Goal: Task Accomplishment & Management: Use online tool/utility

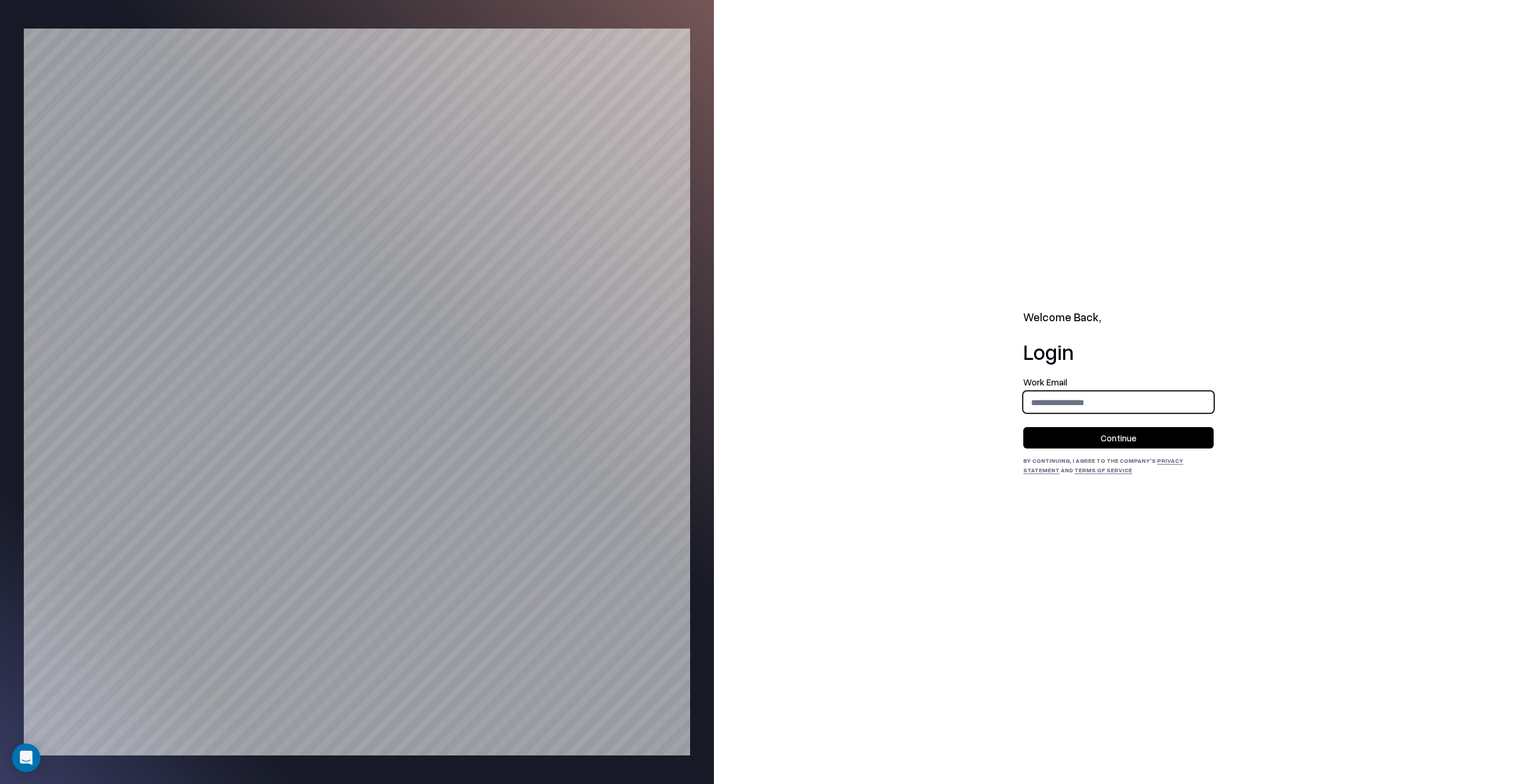
click at [1138, 401] on input "email" at bounding box center [1118, 402] width 189 height 22
type input "**********"
click at [1144, 429] on button "Continue" at bounding box center [1118, 438] width 190 height 21
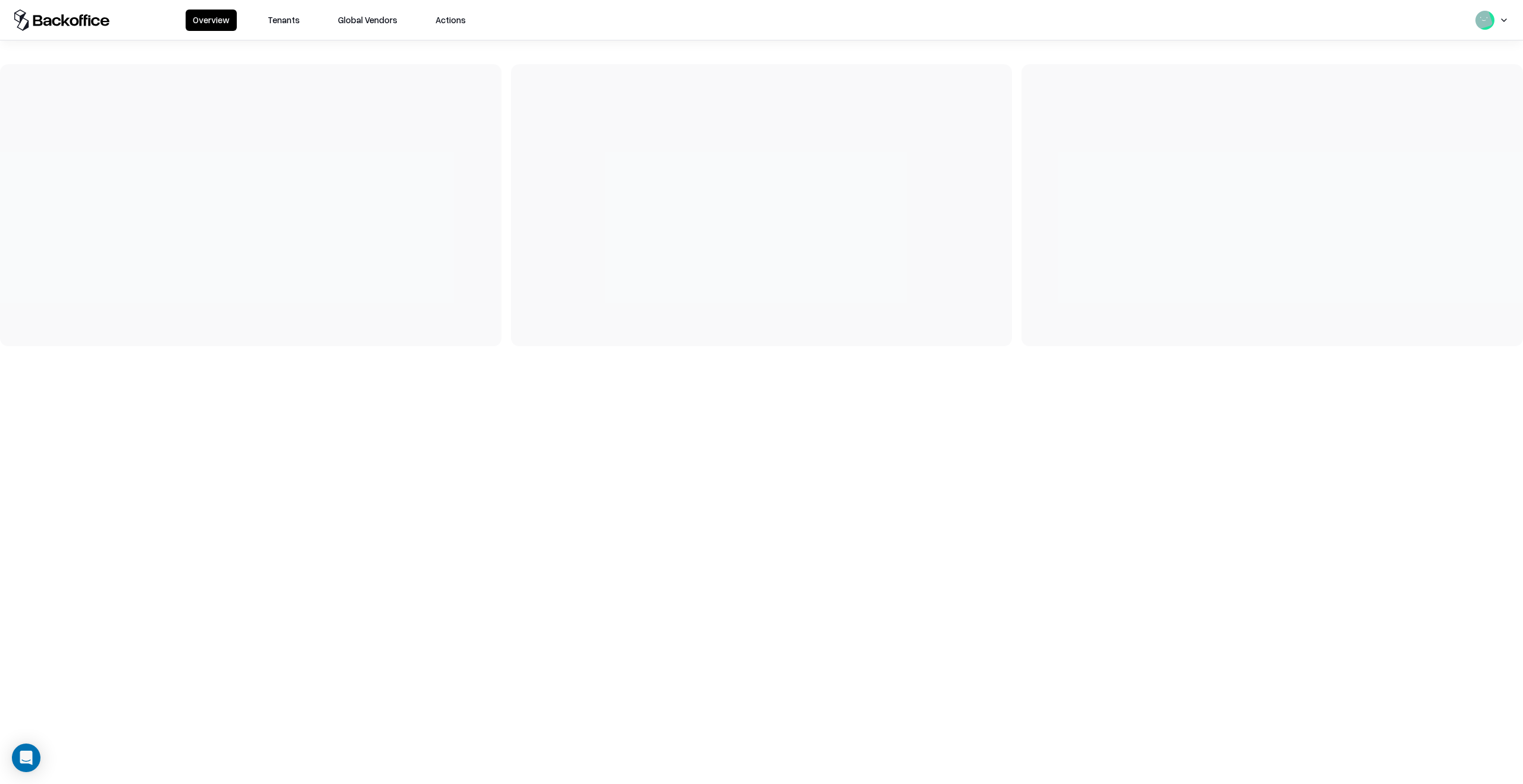
click at [302, 15] on button "Tenants" at bounding box center [284, 20] width 47 height 21
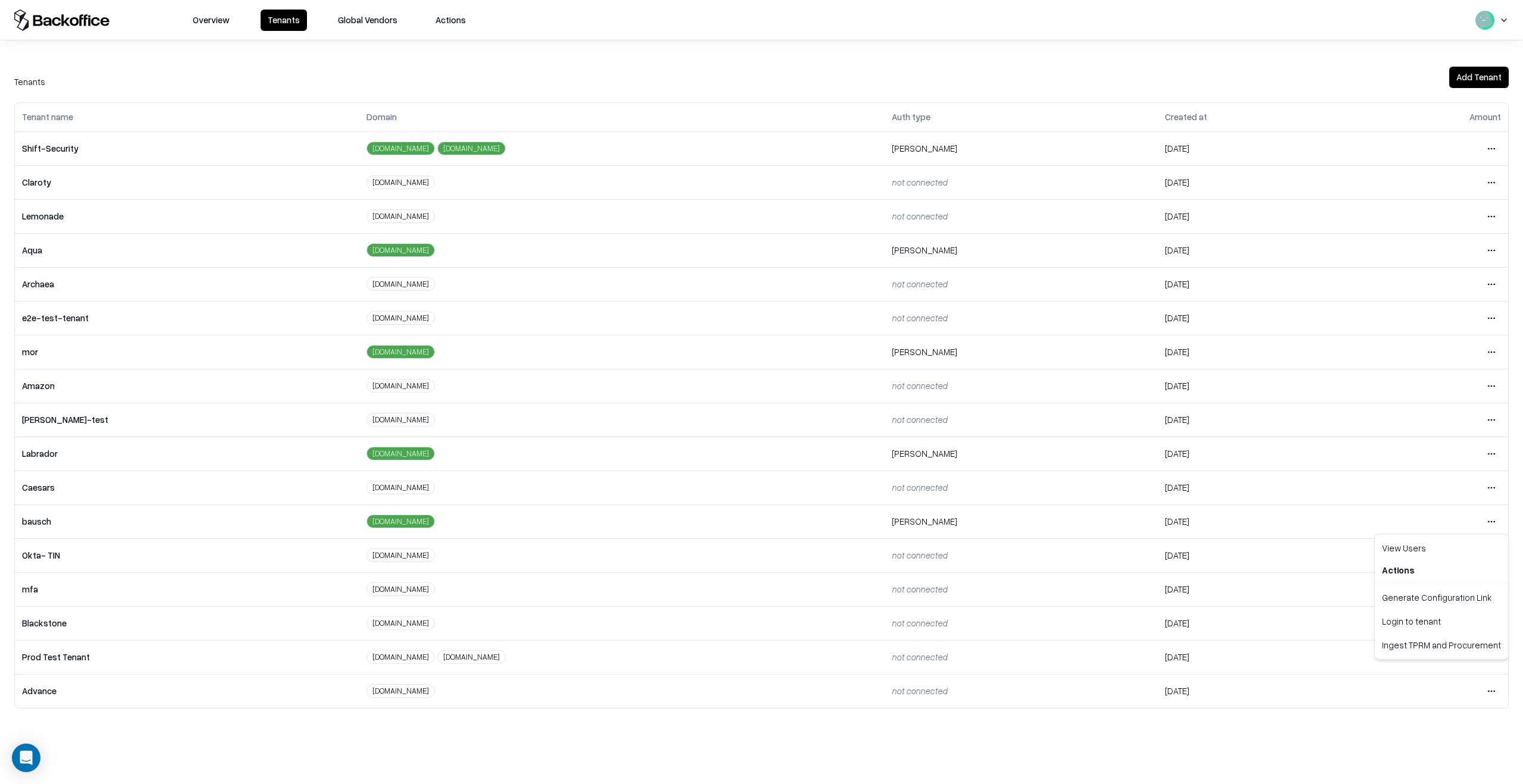
click at [1496, 525] on html "Overview Tenants Global Vendors Actions Tenants Add Tenant Tenant name Domain A…" at bounding box center [762, 392] width 1523 height 784
click at [1450, 623] on div "Login to tenant" at bounding box center [1441, 621] width 128 height 24
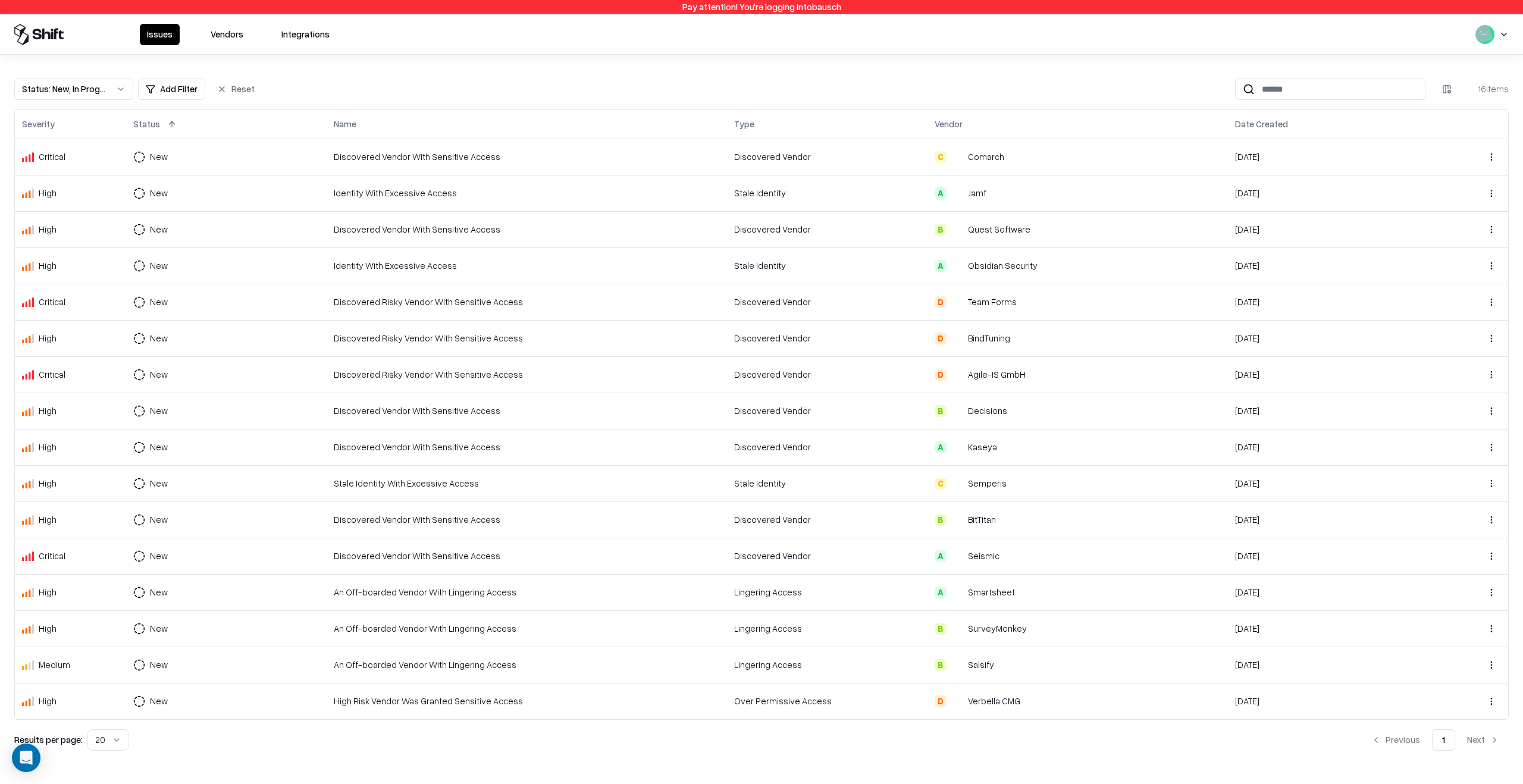
click at [219, 25] on button "Vendors" at bounding box center [227, 35] width 47 height 21
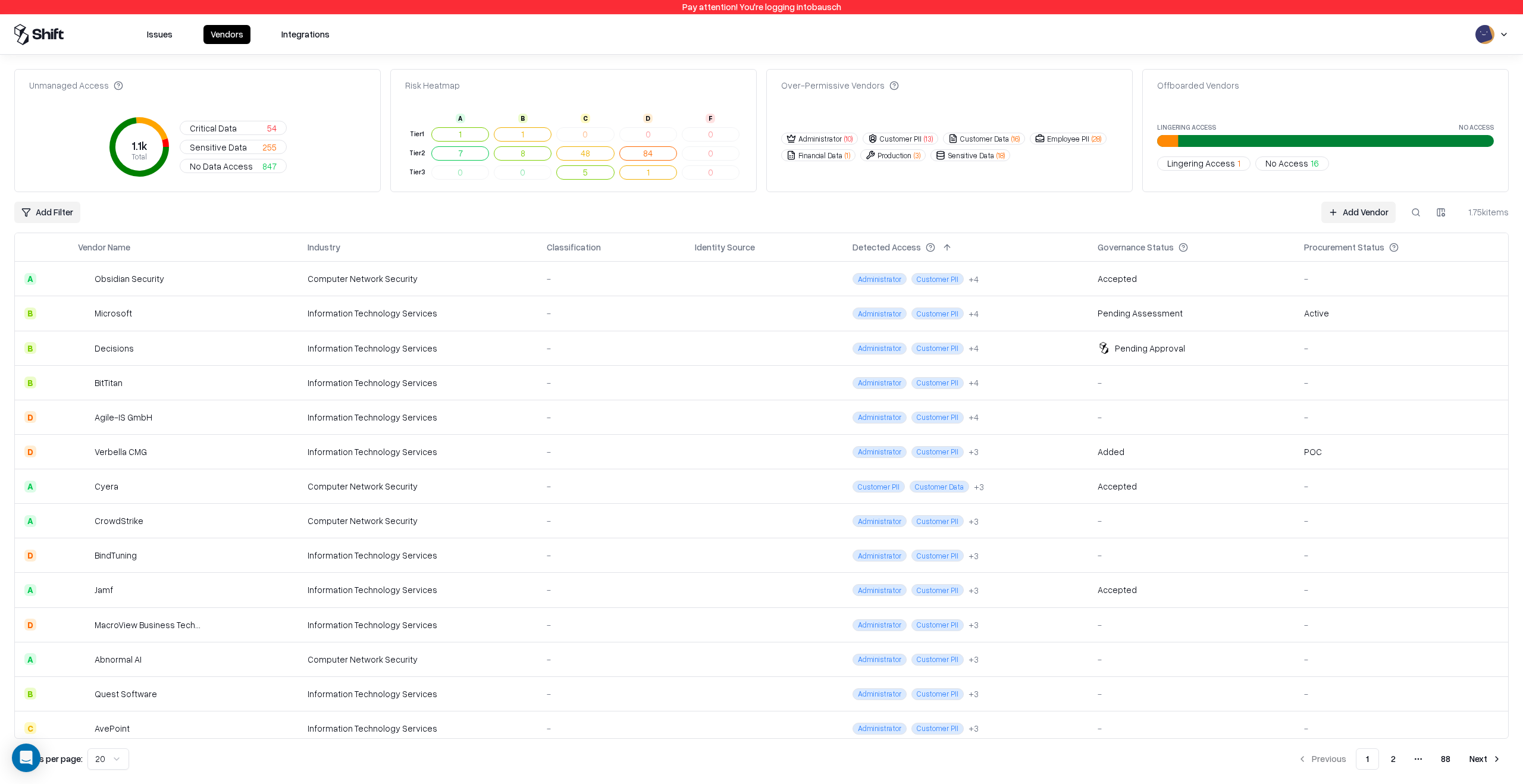
click at [848, 340] on td "Administrator Customer PII + 4" at bounding box center [966, 348] width 245 height 35
click at [1419, 216] on button at bounding box center [1416, 212] width 21 height 21
paste input "**********"
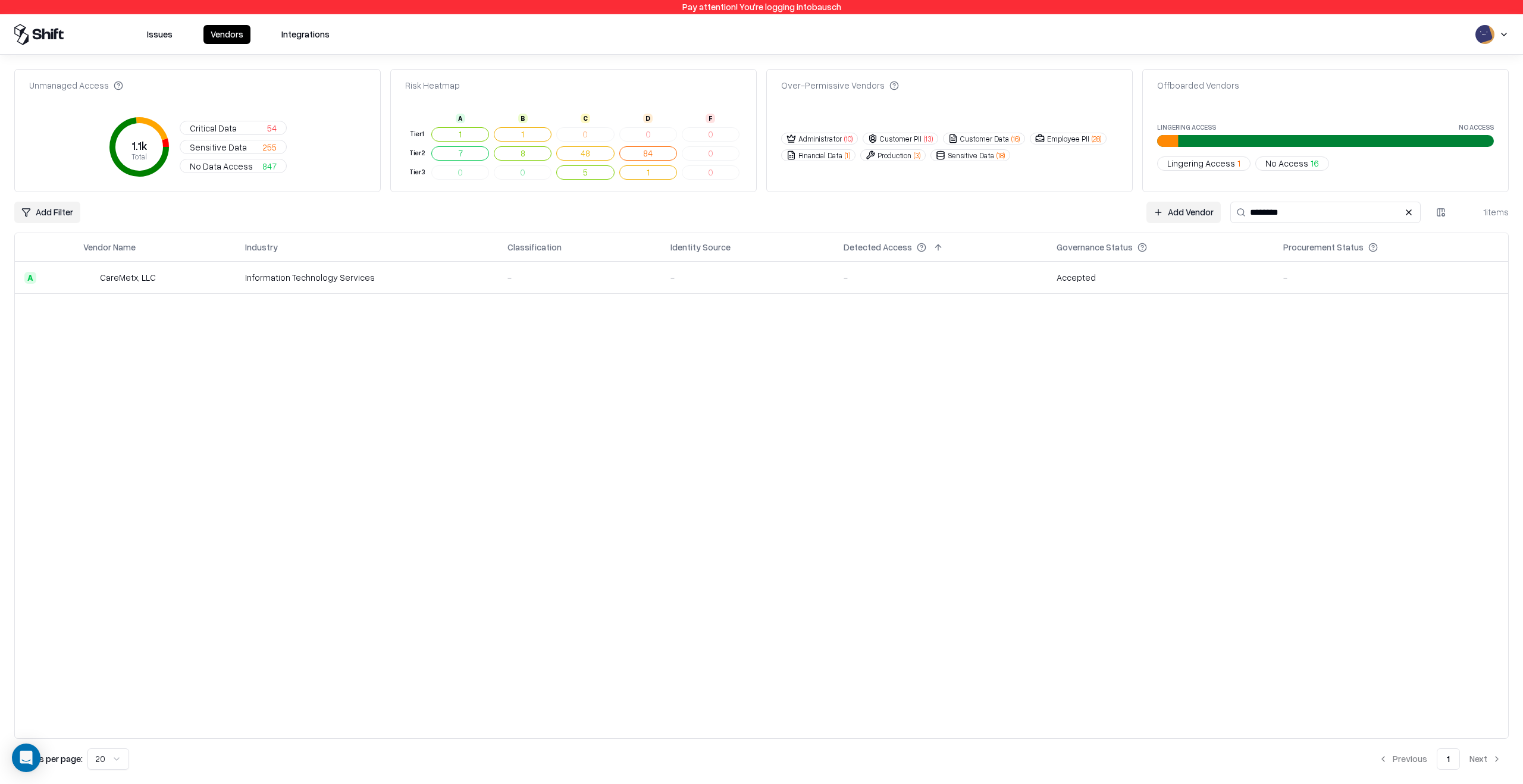
type input "********"
click at [776, 269] on td "-" at bounding box center [747, 278] width 173 height 32
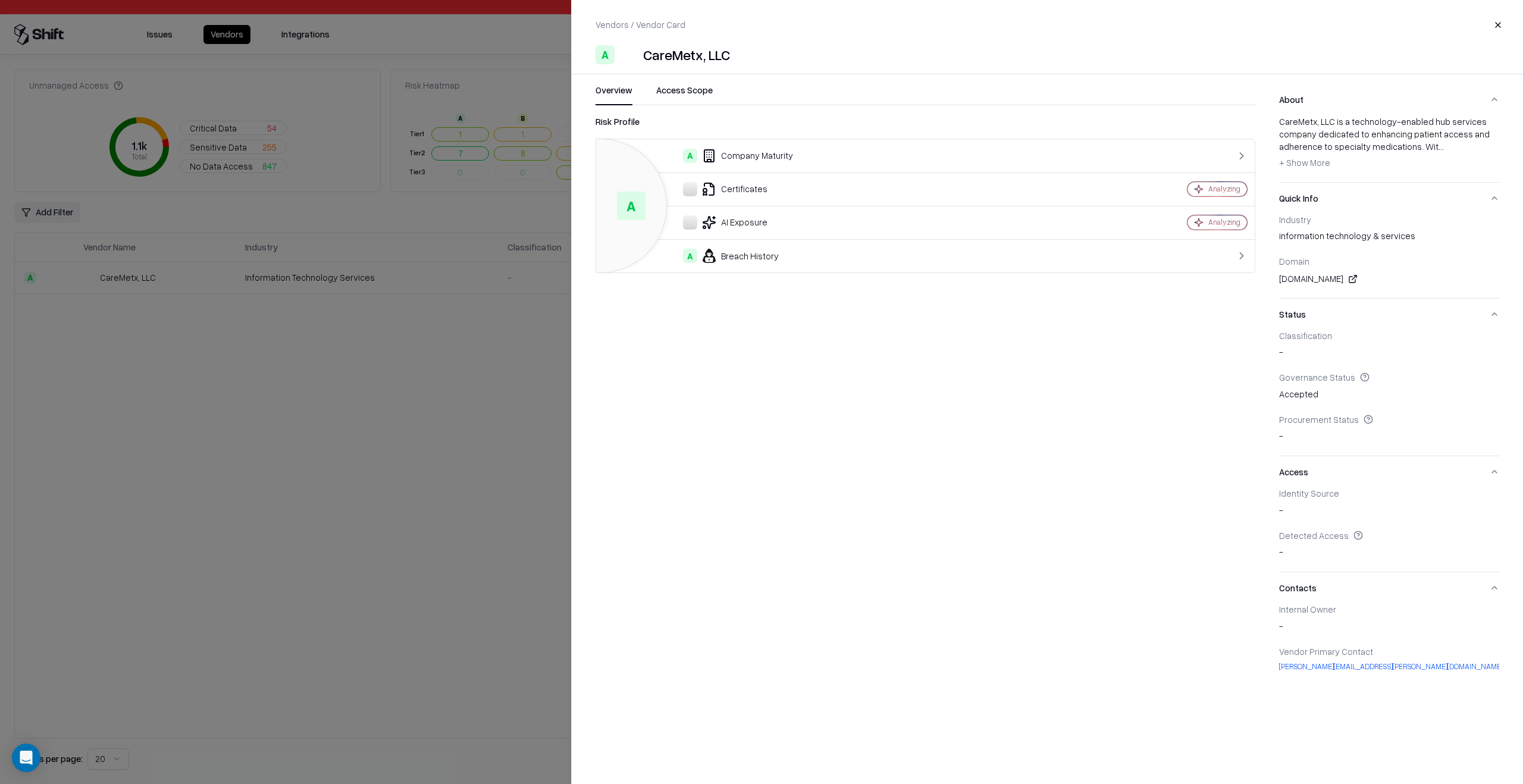
click at [361, 419] on div at bounding box center [762, 392] width 1523 height 784
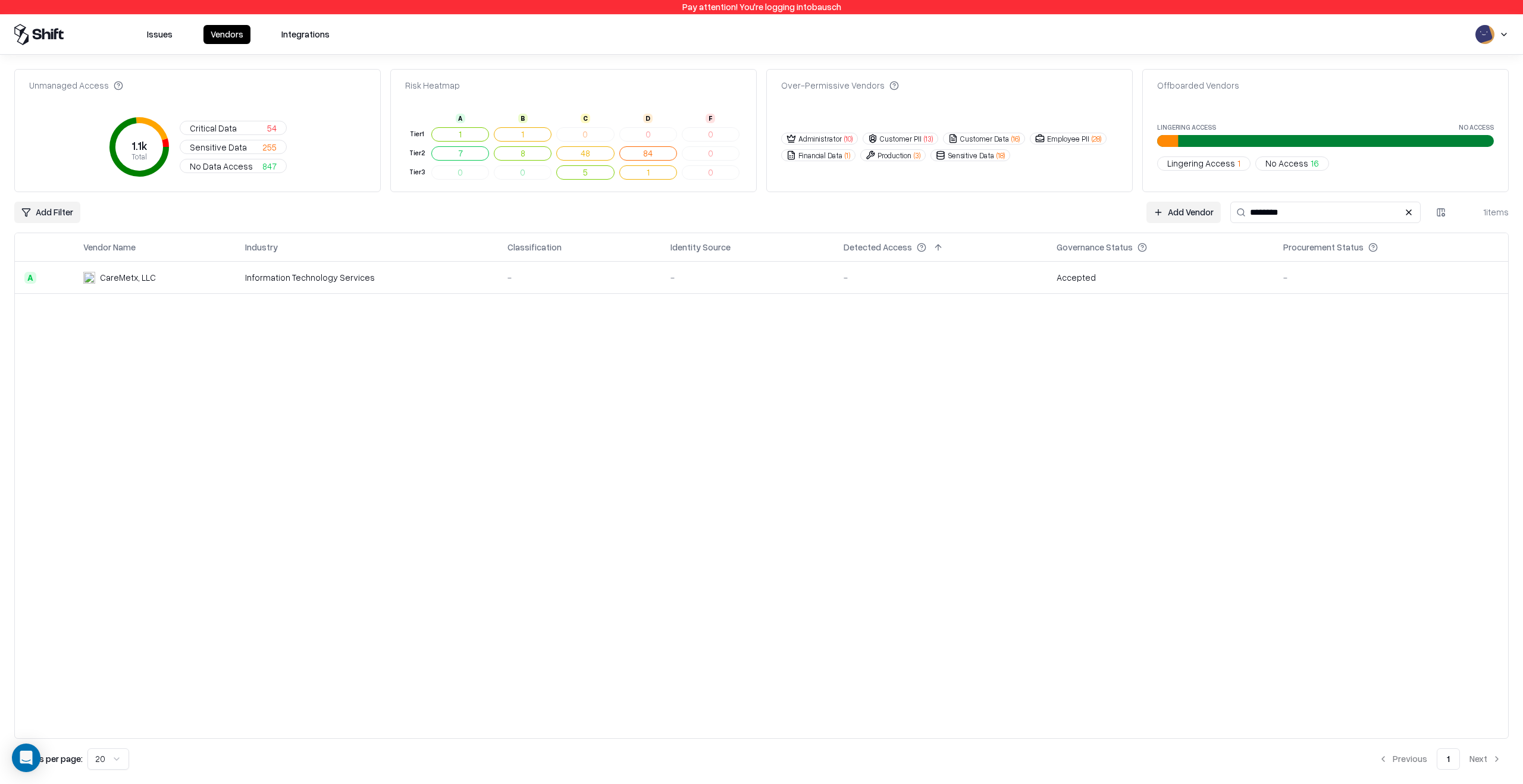
click at [1278, 220] on input "********" at bounding box center [1326, 212] width 190 height 21
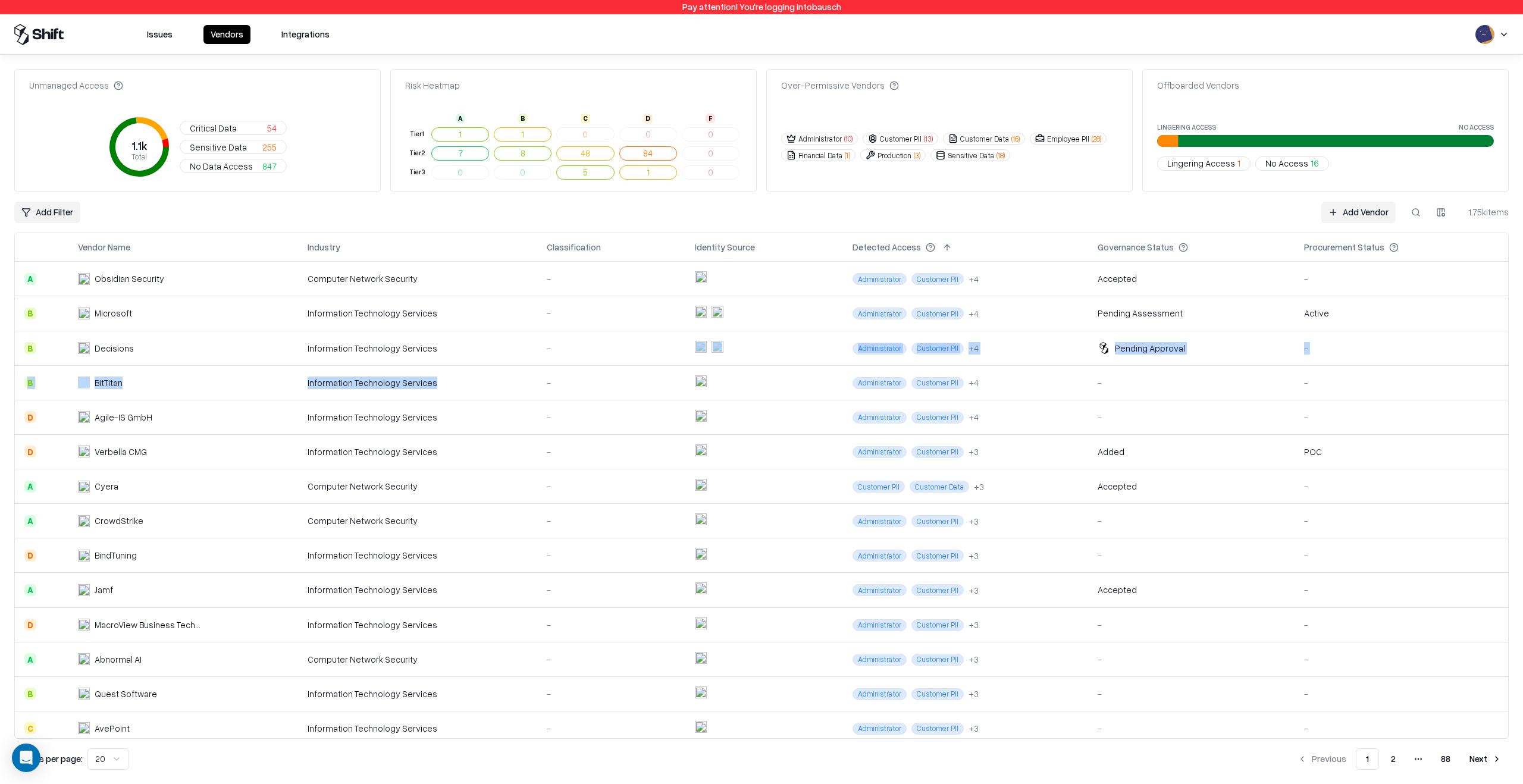
drag, startPoint x: 614, startPoint y: 368, endPoint x: 624, endPoint y: 353, distance: 18.0
click at [624, 353] on tbody "A Obsidian Security Computer Network Security - Administrator Customer PII + 4 …" at bounding box center [762, 607] width 1493 height 692
click at [625, 350] on div "-" at bounding box center [611, 348] width 129 height 13
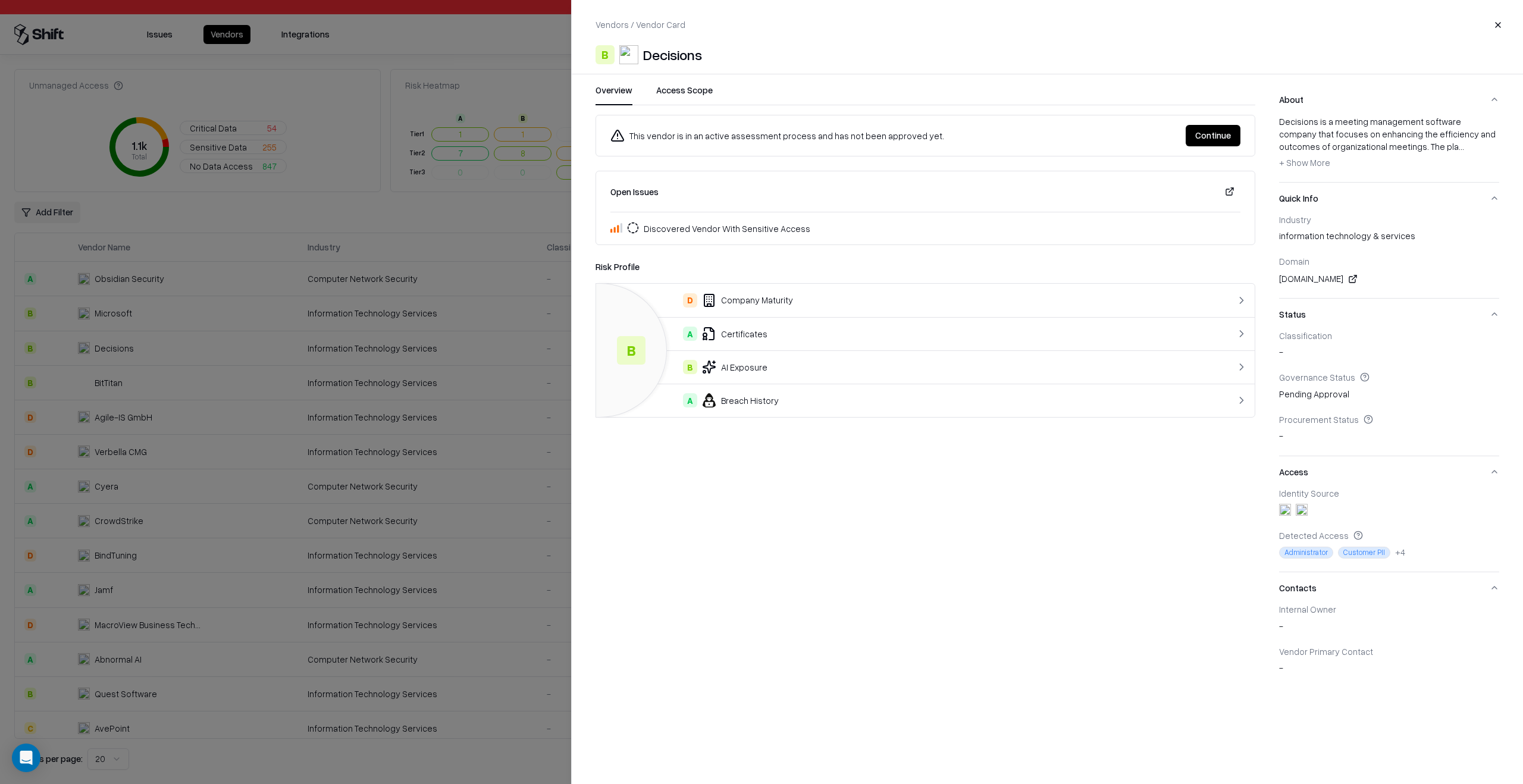
click at [1216, 142] on button "Continue" at bounding box center [1213, 135] width 55 height 21
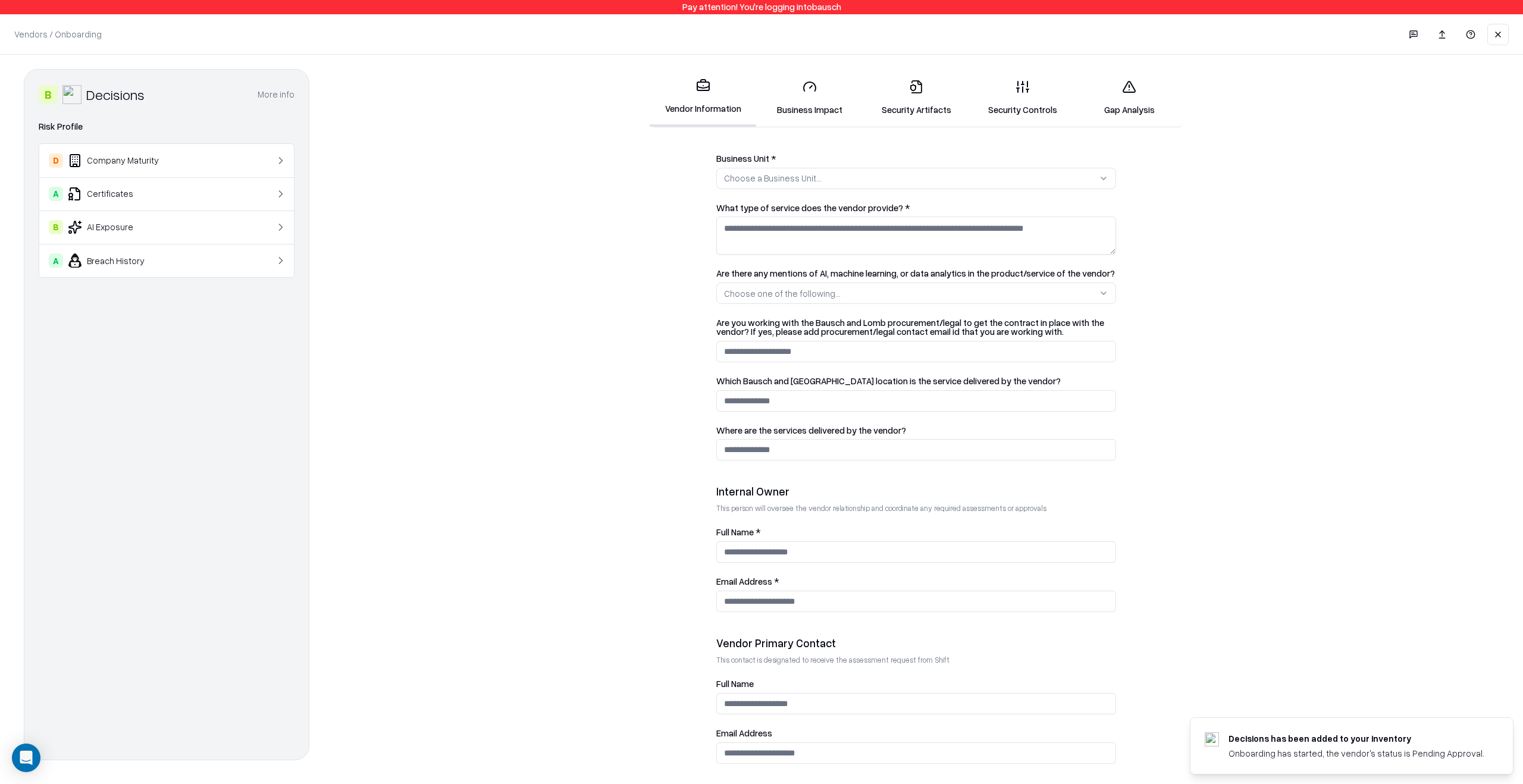
scroll to position [327, 0]
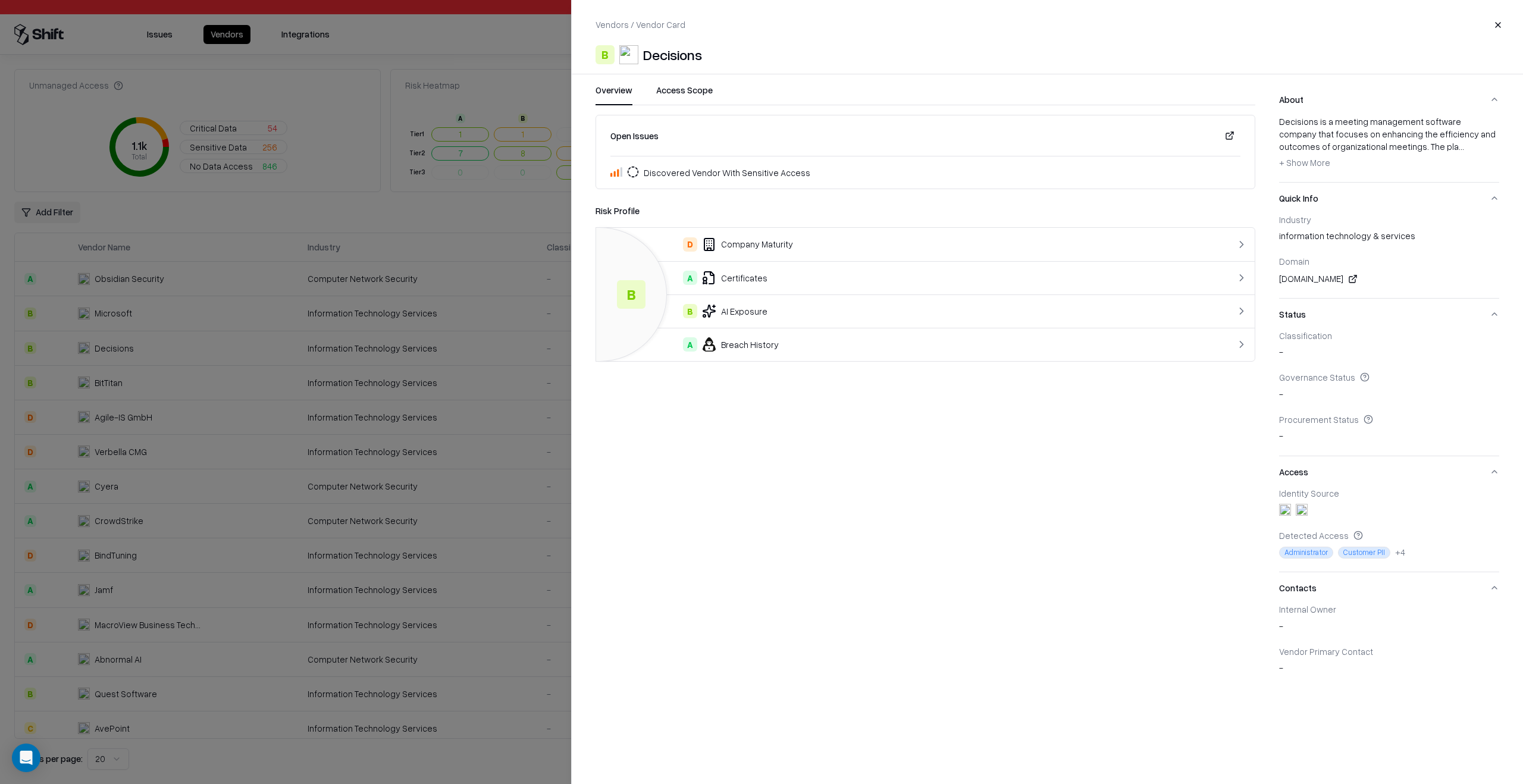
click at [470, 264] on div at bounding box center [762, 392] width 1523 height 784
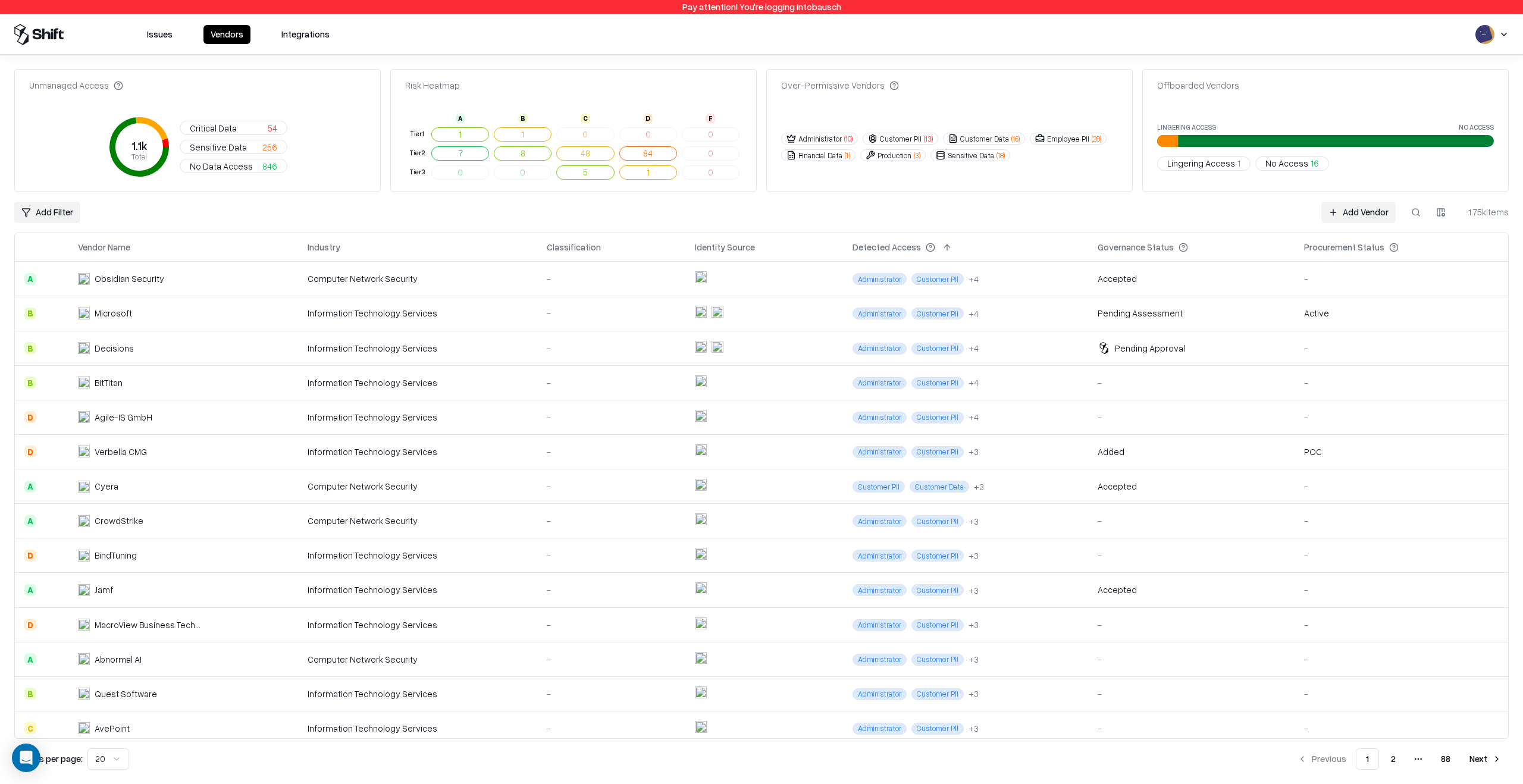
click at [1348, 214] on link "Add Vendor" at bounding box center [1358, 212] width 74 height 21
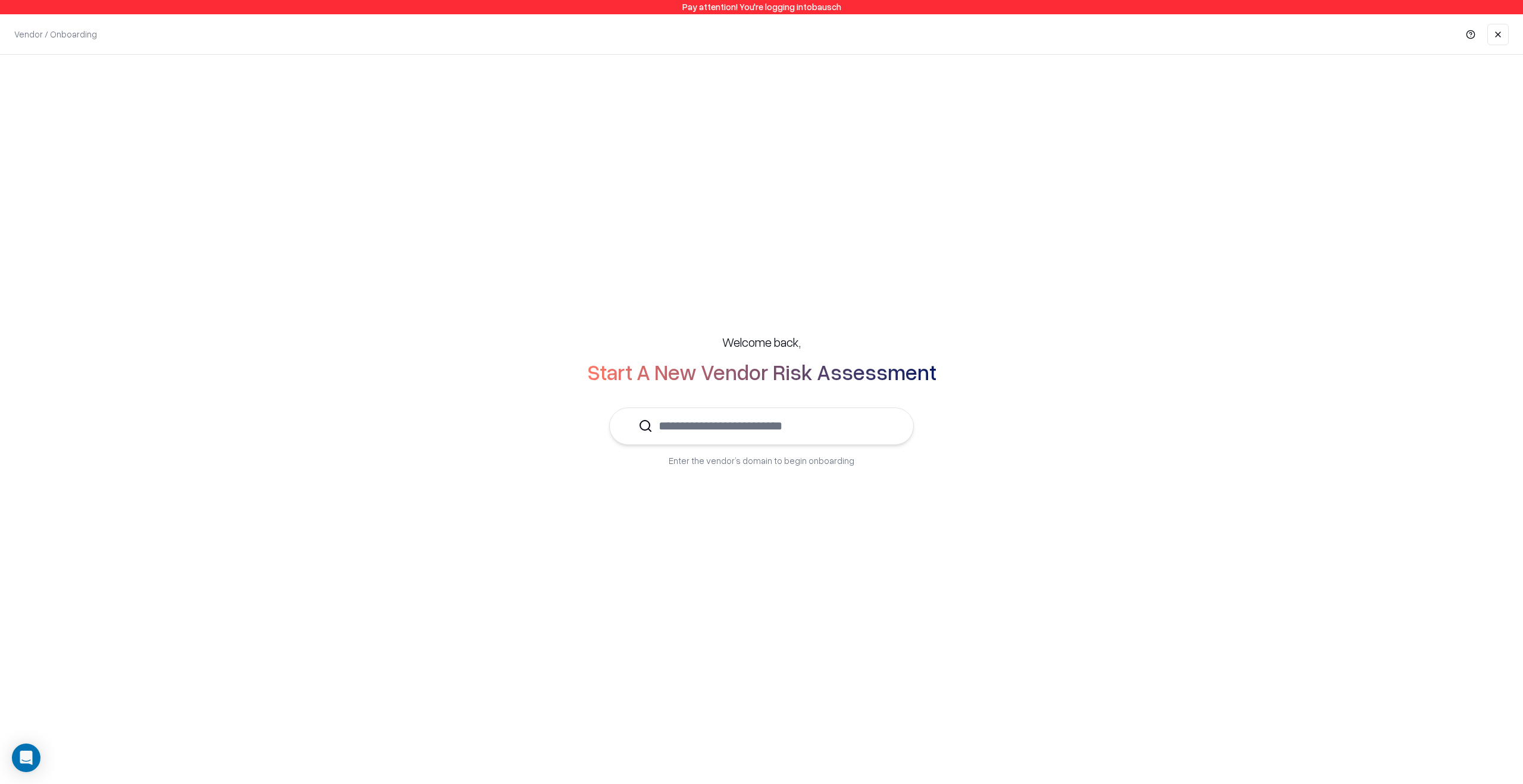
click at [816, 434] on input "text" at bounding box center [769, 426] width 232 height 36
paste input "**********"
type input "********"
click at [1049, 601] on div "Welcome back, Start A New Vendor Risk Assessment Enter the vendor’s domain to b…" at bounding box center [762, 400] width 1523 height 691
click at [1498, 25] on link at bounding box center [1498, 35] width 21 height 21
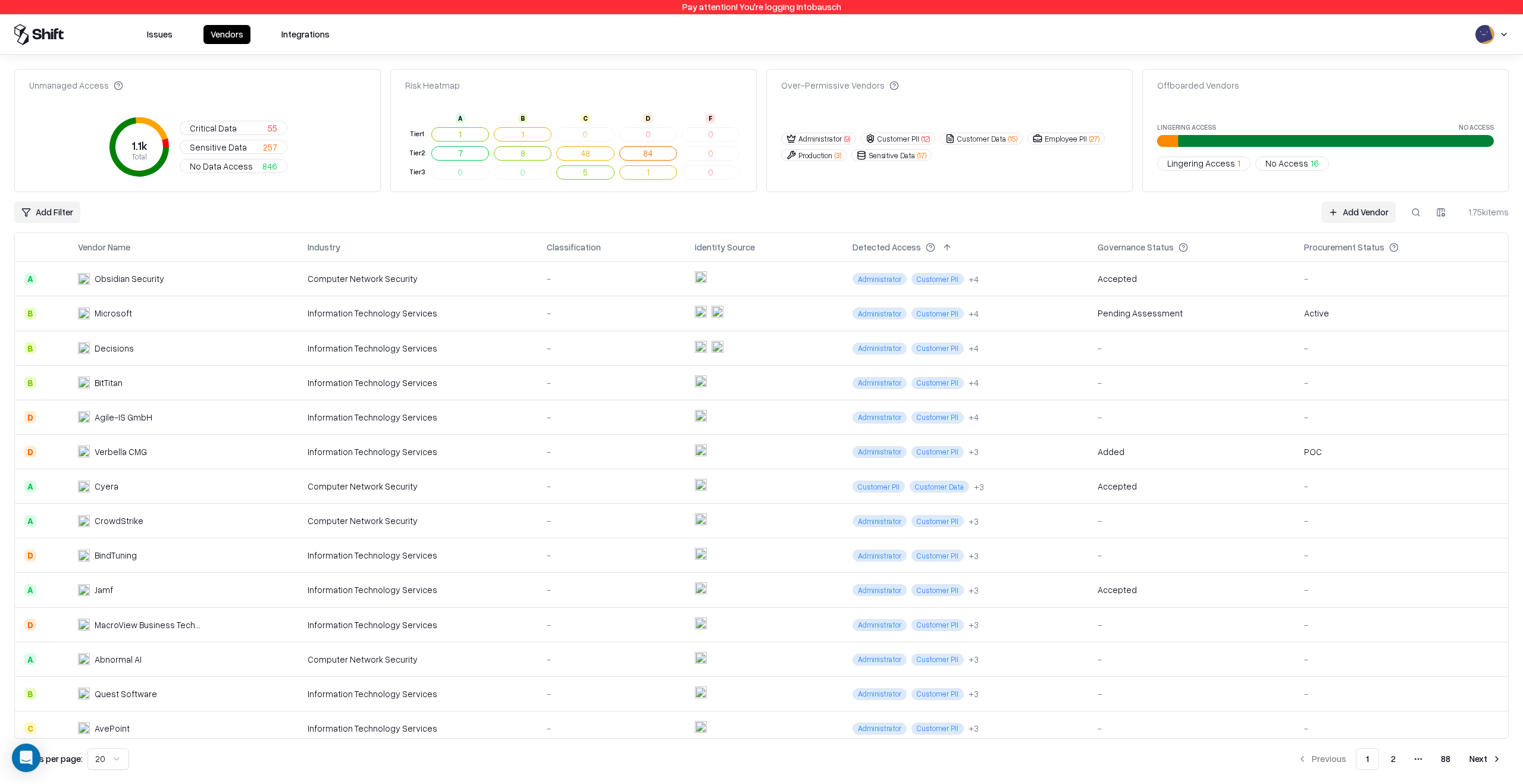
click at [1420, 217] on button at bounding box center [1416, 212] width 21 height 21
click at [1292, 221] on input at bounding box center [1326, 212] width 190 height 21
paste input "**********"
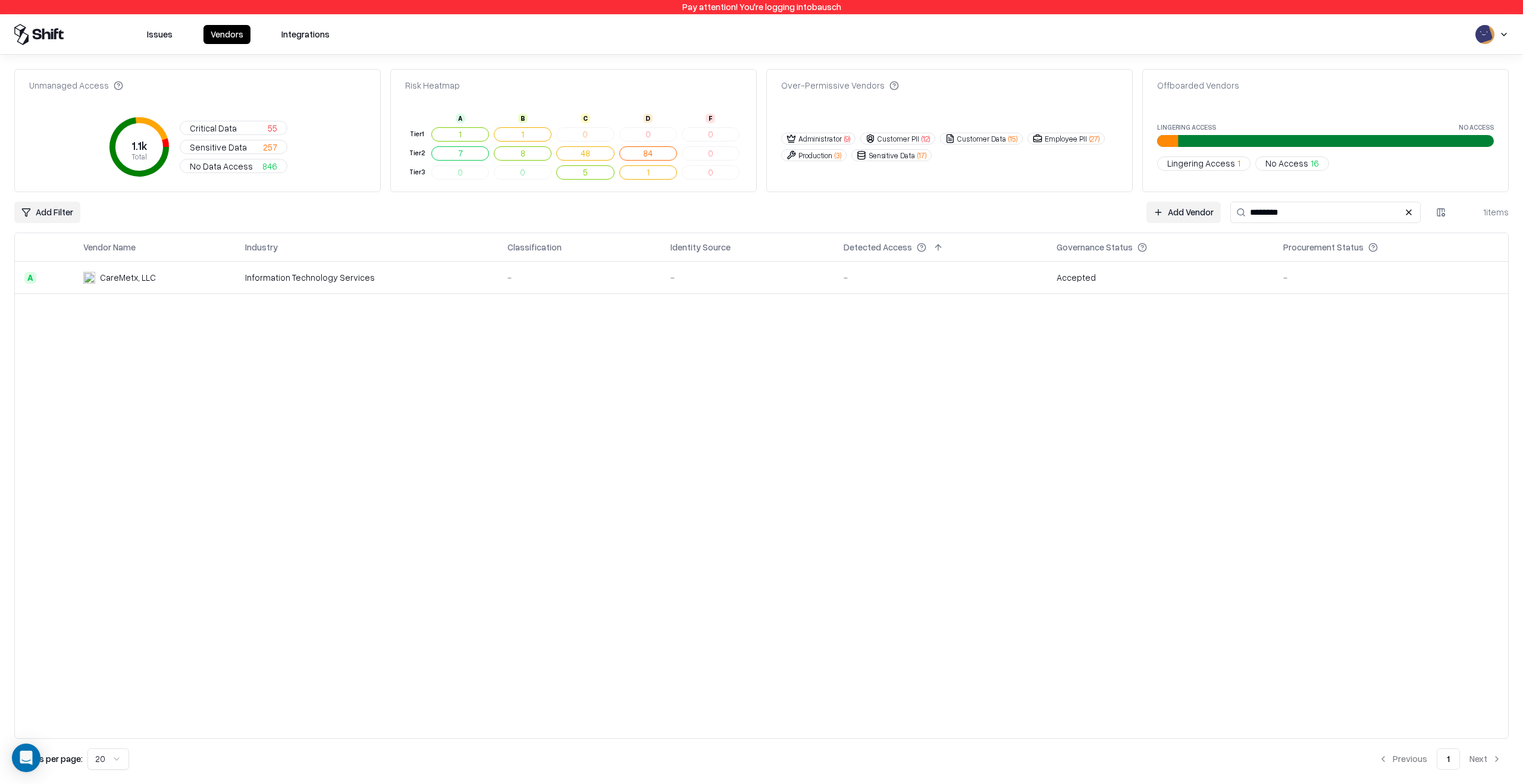
type input "********"
click at [916, 282] on div "-" at bounding box center [940, 278] width 194 height 13
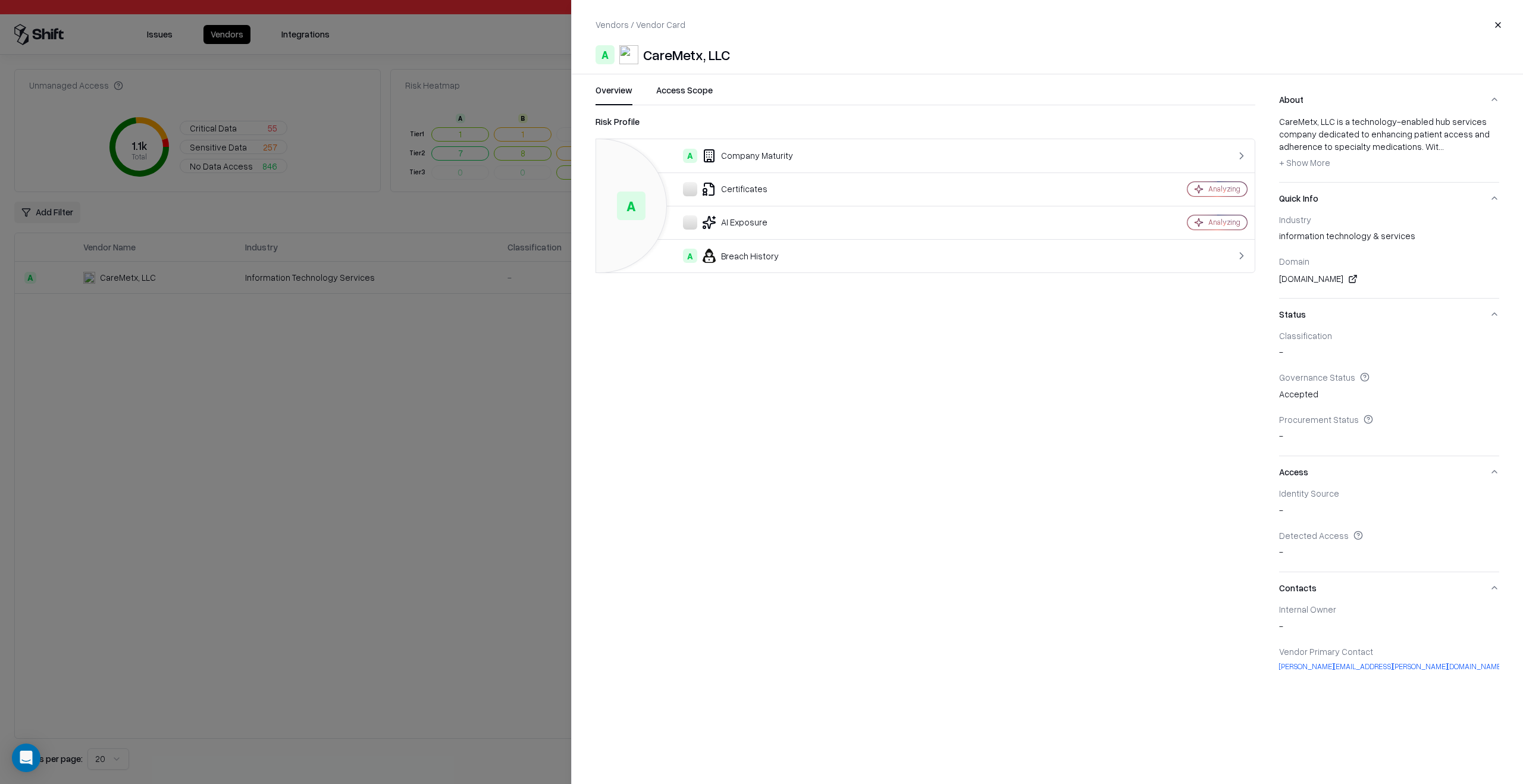
click at [701, 532] on div "Risk Profile A A Company Maturity Certificates Analyzing AI Exposure Analyzing …" at bounding box center [926, 401] width 660 height 573
click at [468, 461] on div at bounding box center [762, 392] width 1523 height 784
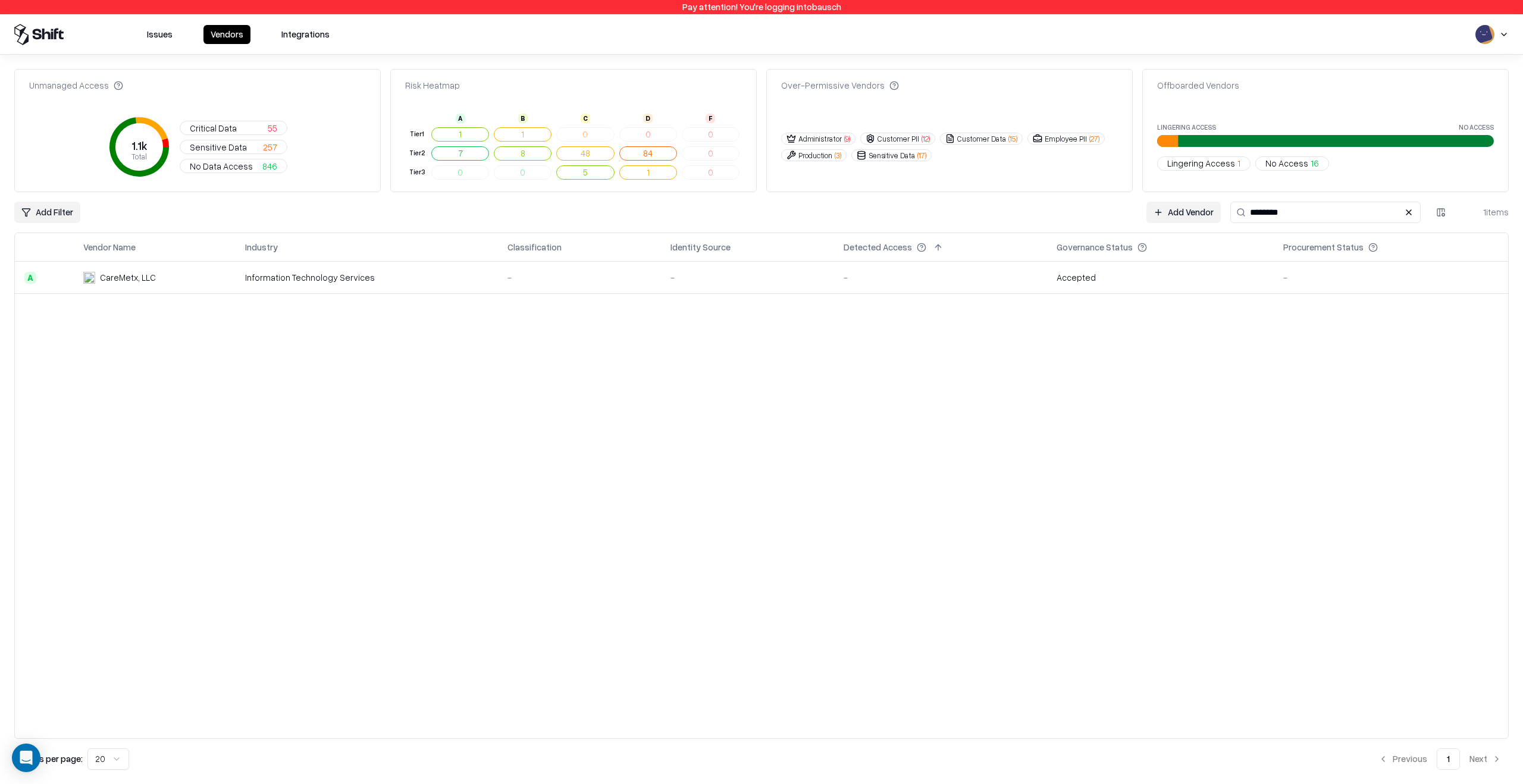
click at [548, 278] on div "-" at bounding box center [580, 278] width 144 height 13
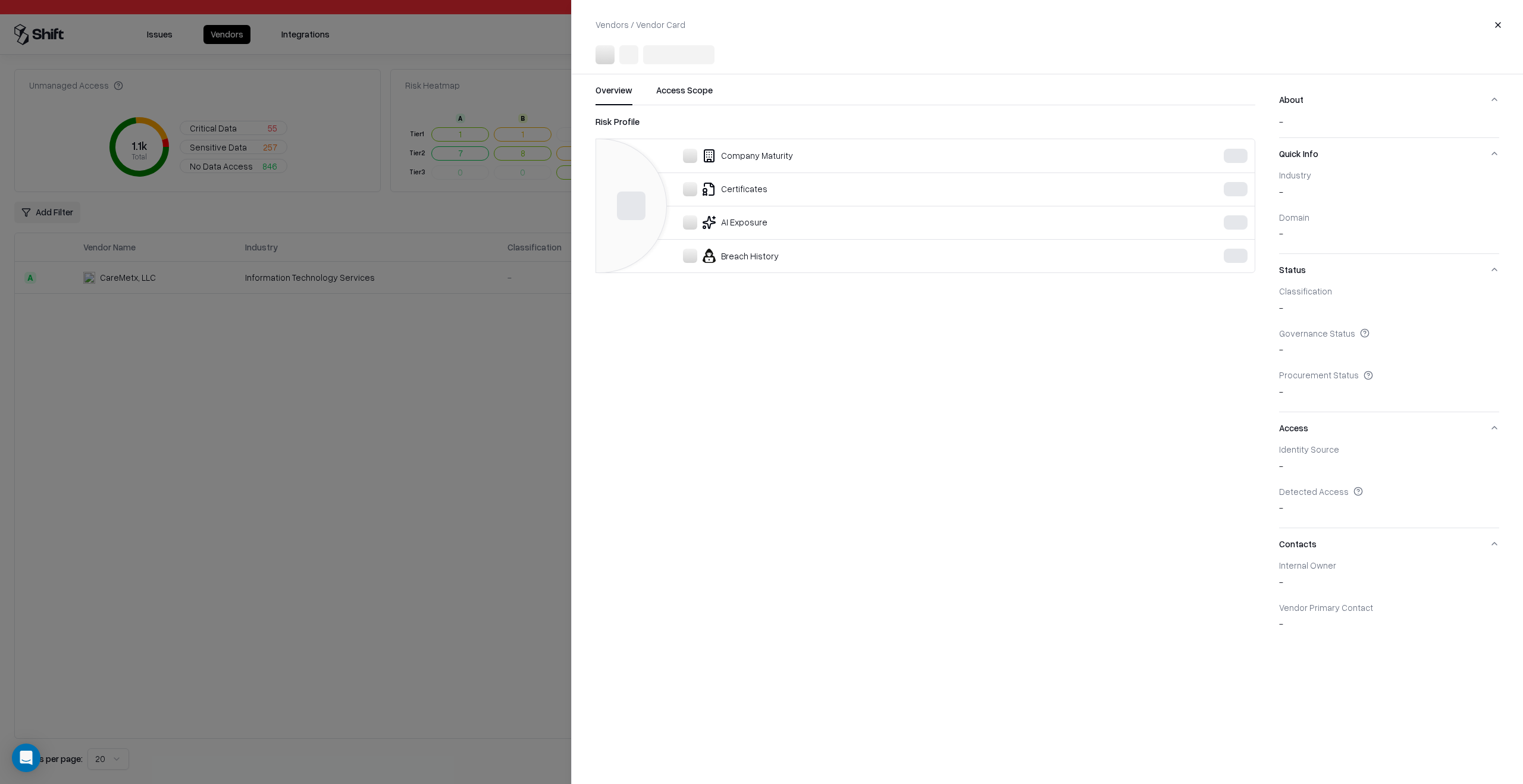
click at [496, 374] on div at bounding box center [762, 392] width 1523 height 784
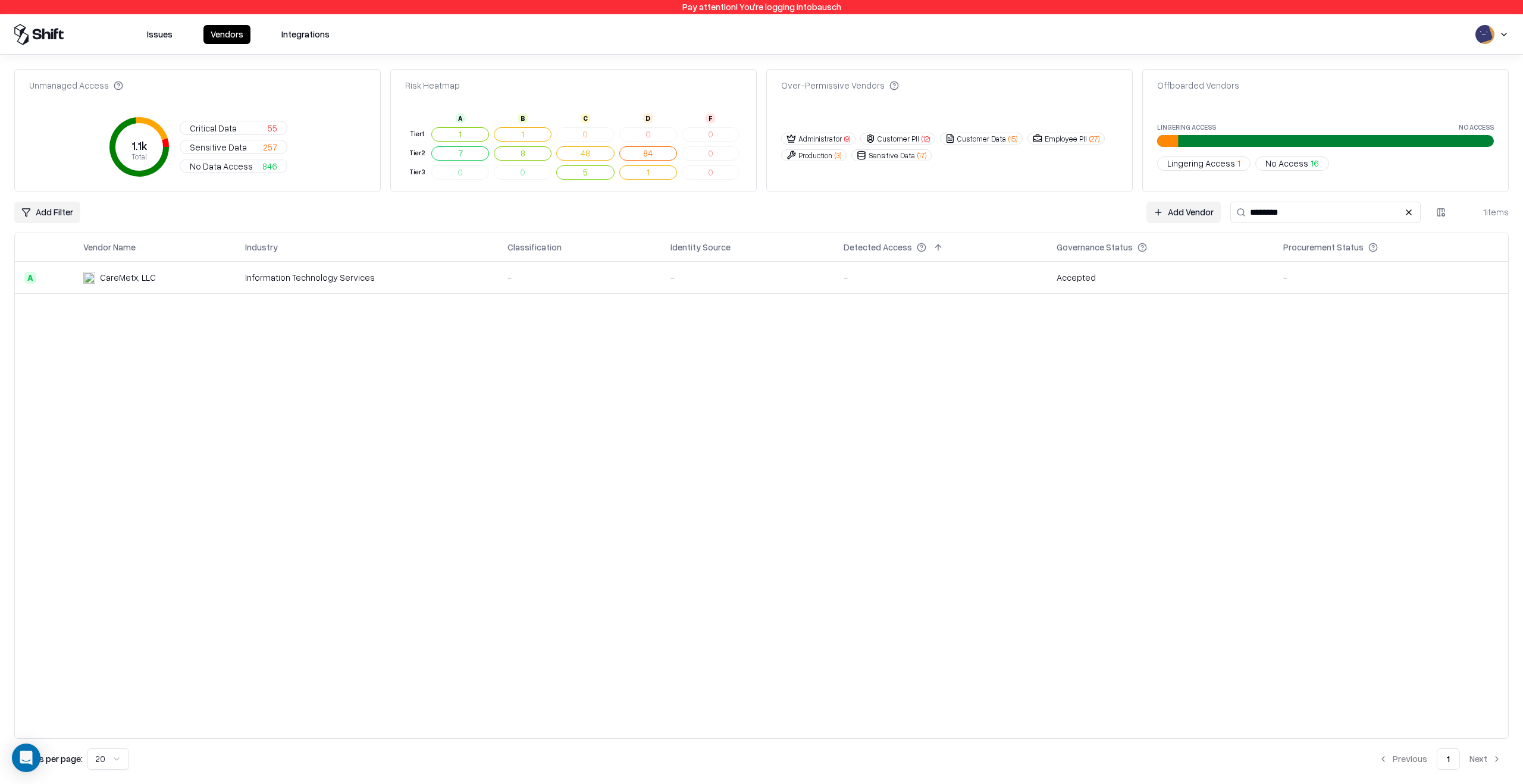
click at [558, 278] on div "-" at bounding box center [580, 278] width 144 height 13
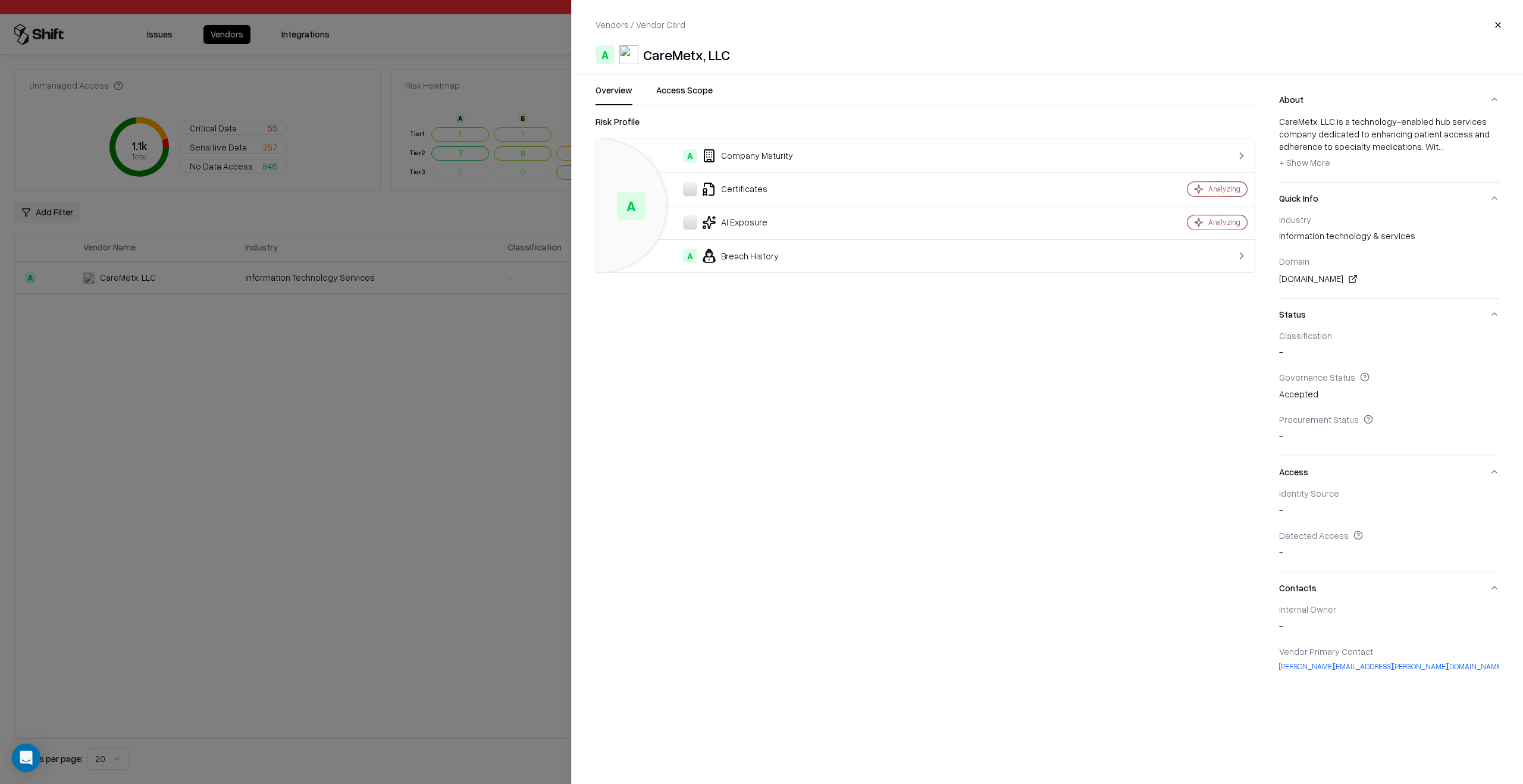
click at [425, 460] on div at bounding box center [762, 392] width 1523 height 784
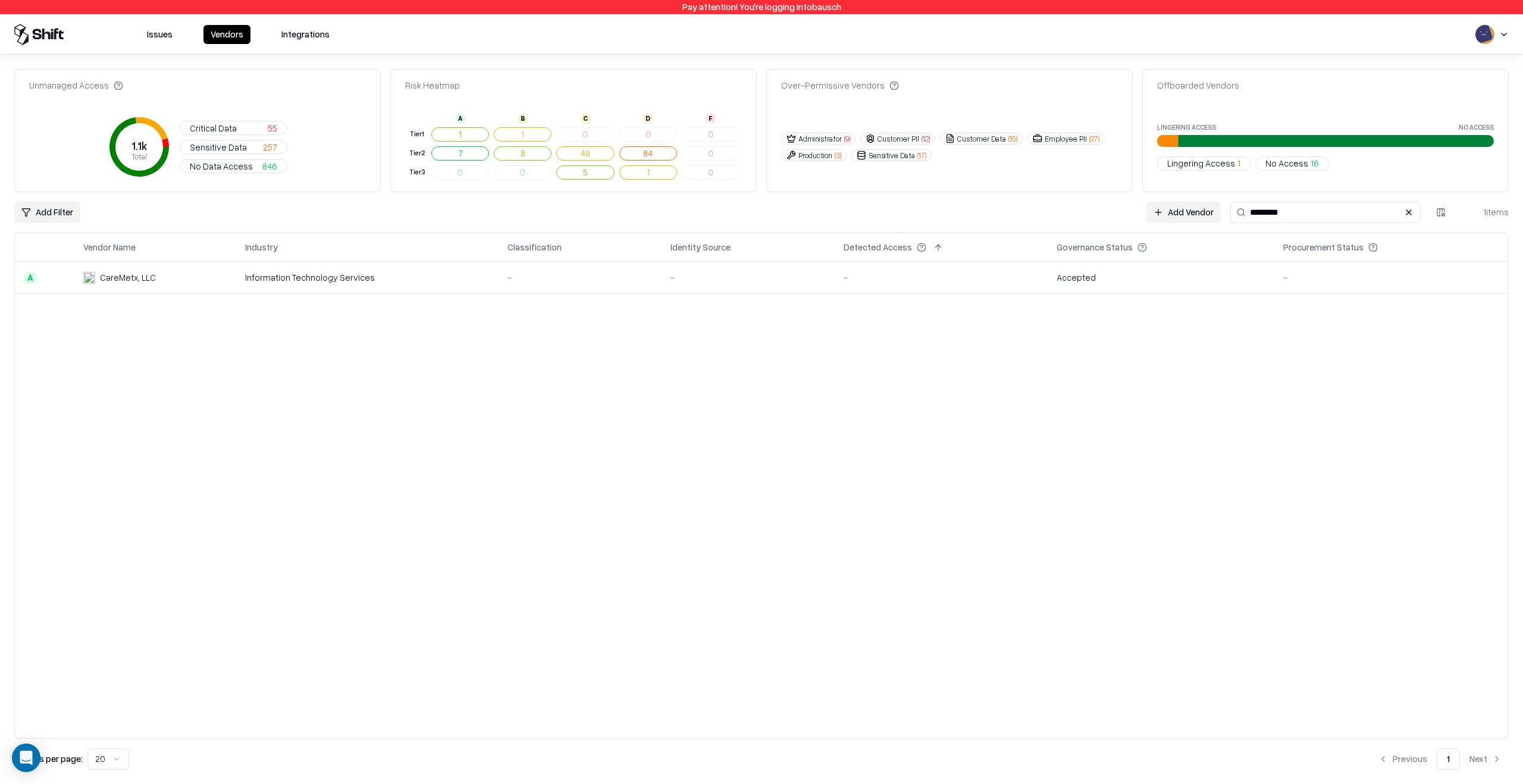
click at [590, 292] on td "-" at bounding box center [579, 278] width 163 height 32
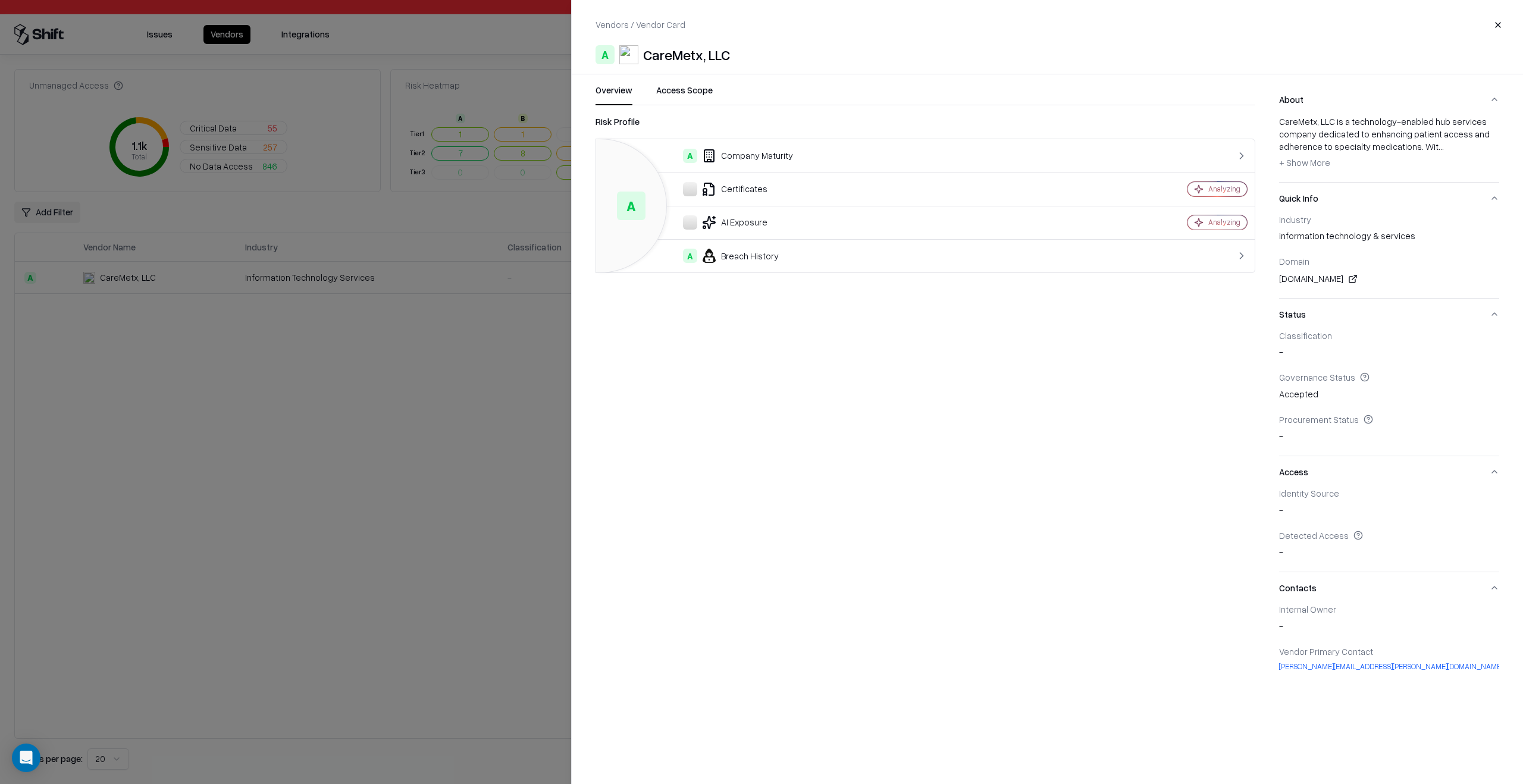
click at [537, 373] on div at bounding box center [762, 392] width 1523 height 784
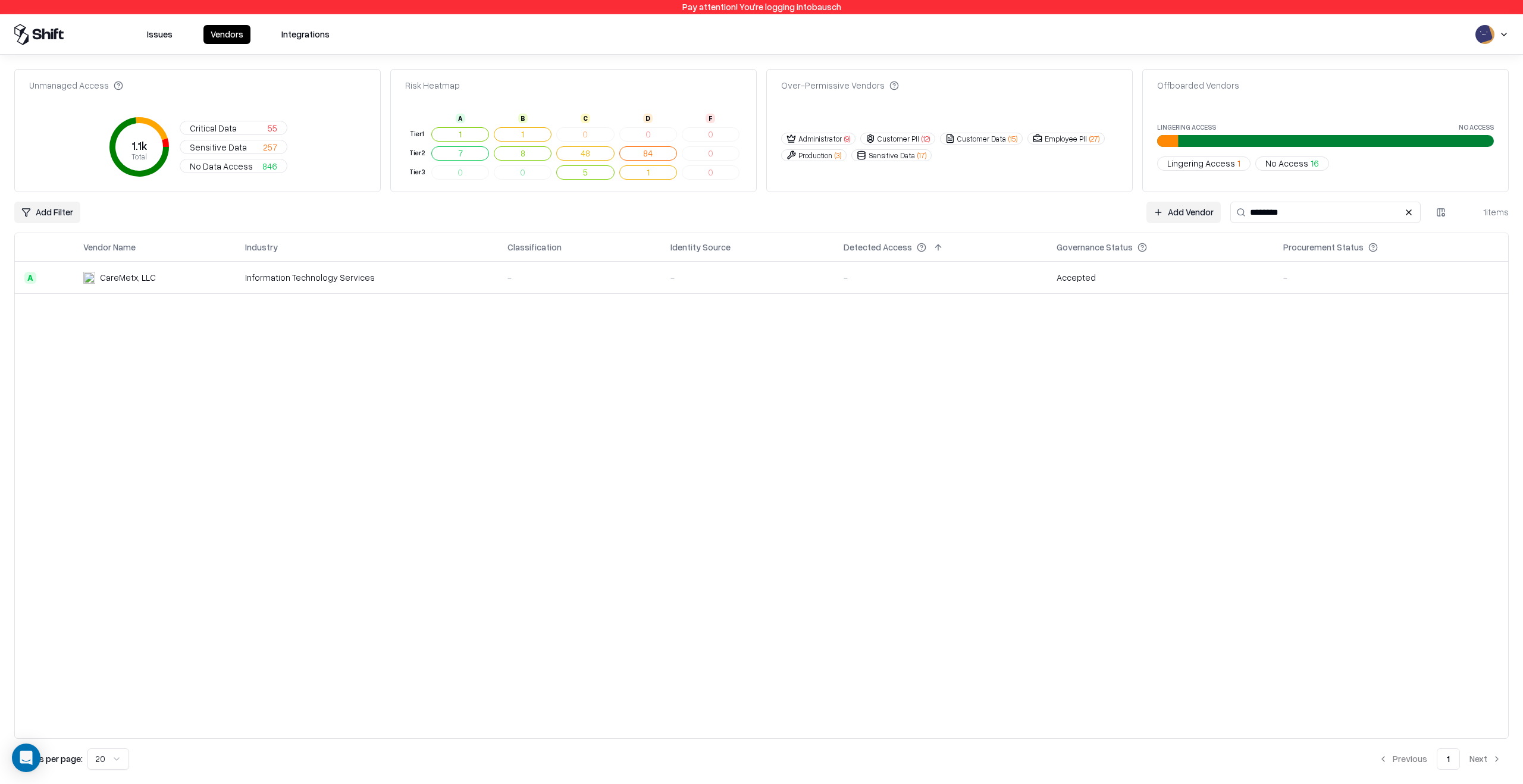
click at [547, 288] on td "-" at bounding box center [579, 278] width 163 height 32
click at [514, 286] on td "-" at bounding box center [579, 278] width 163 height 32
click at [778, 272] on div "-" at bounding box center [747, 278] width 154 height 13
click at [931, 276] on div "-" at bounding box center [940, 278] width 194 height 13
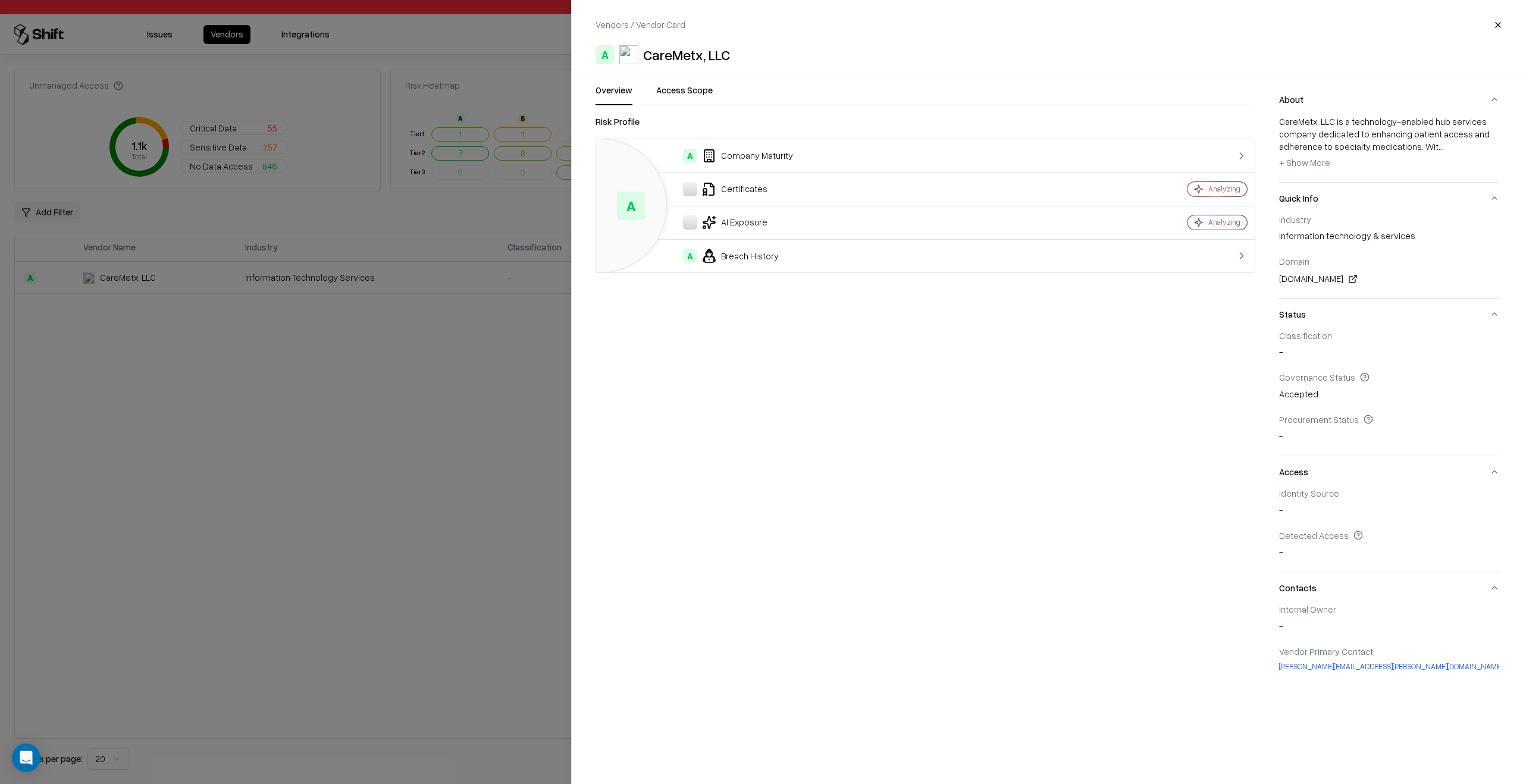
click at [635, 394] on div "Risk Profile A A Company Maturity Certificates Analyzing AI Exposure Analyzing …" at bounding box center [926, 401] width 660 height 573
click at [470, 440] on div at bounding box center [762, 392] width 1523 height 784
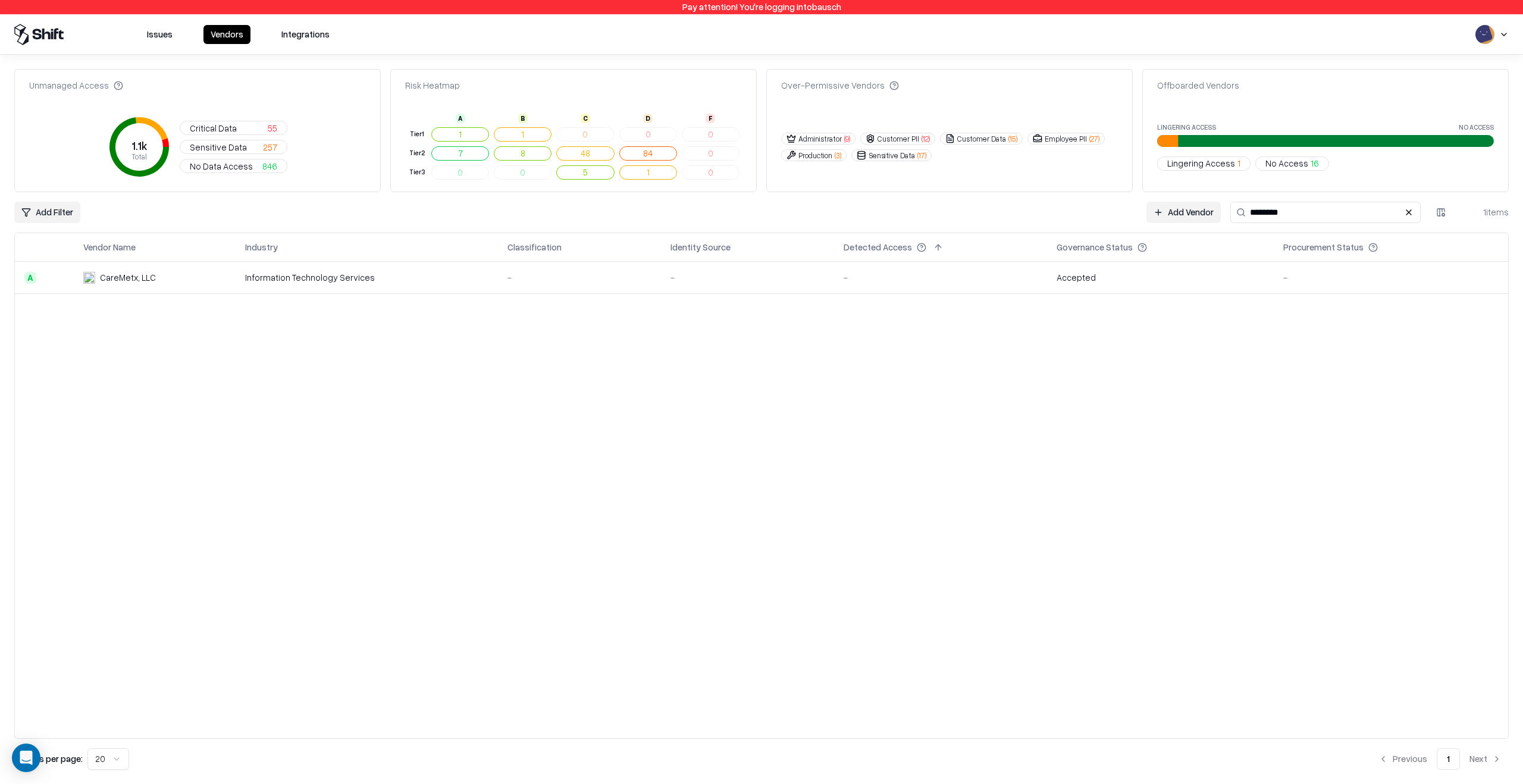
click at [1178, 228] on div "Unmanaged Access 1.1k Total Critical Data 55 Sensitive Data 257 No Data Access …" at bounding box center [761, 419] width 1494 height 701
click at [1183, 212] on link "Add Vendor" at bounding box center [1183, 212] width 74 height 21
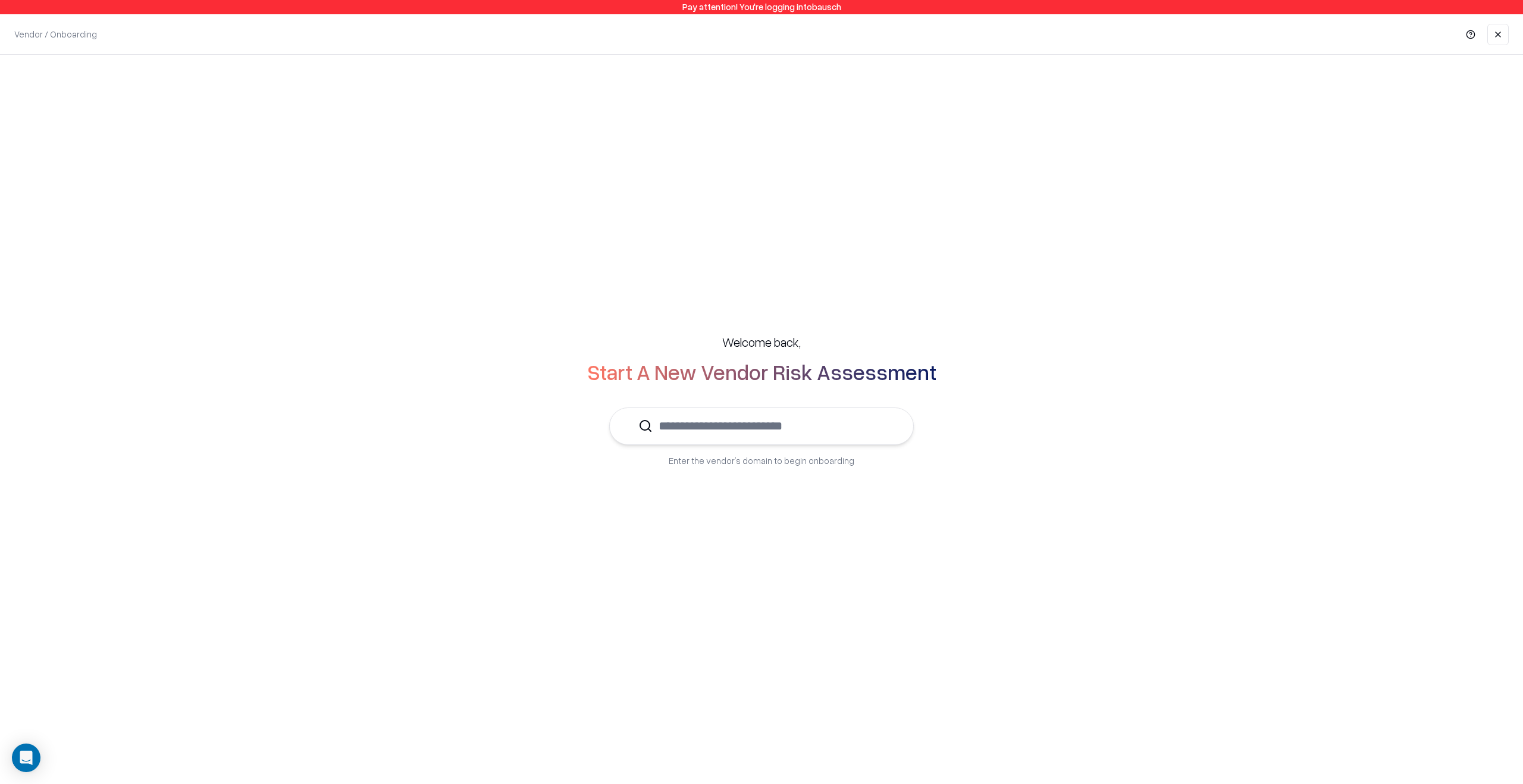
click at [829, 432] on input "text" at bounding box center [769, 426] width 232 height 36
paste input "**********"
click at [763, 470] on div "CareMetx, LLC [DOMAIN_NAME]" at bounding box center [762, 462] width 263 height 24
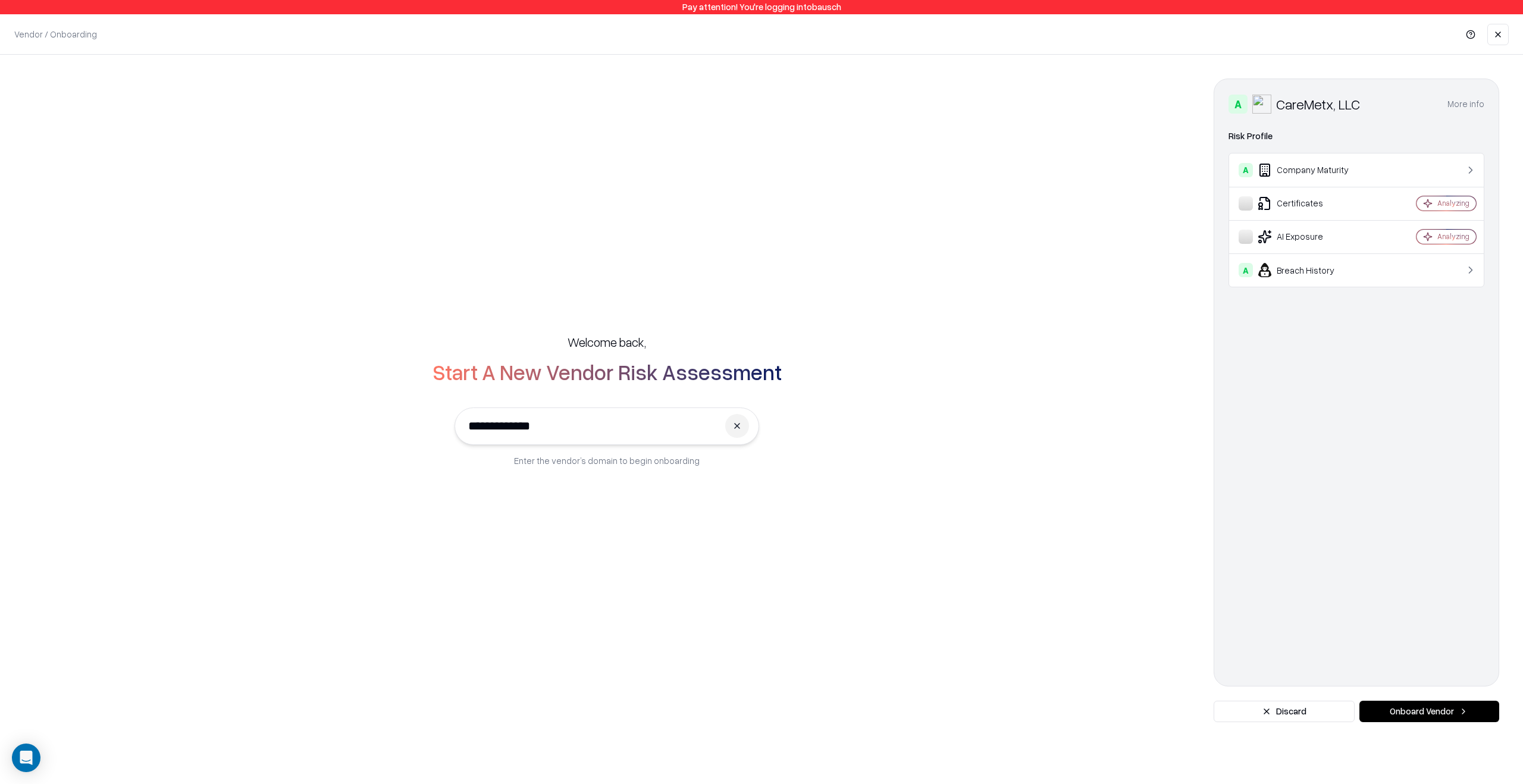
type input "**********"
click at [1456, 709] on button "Onboard Vendor" at bounding box center [1429, 711] width 140 height 21
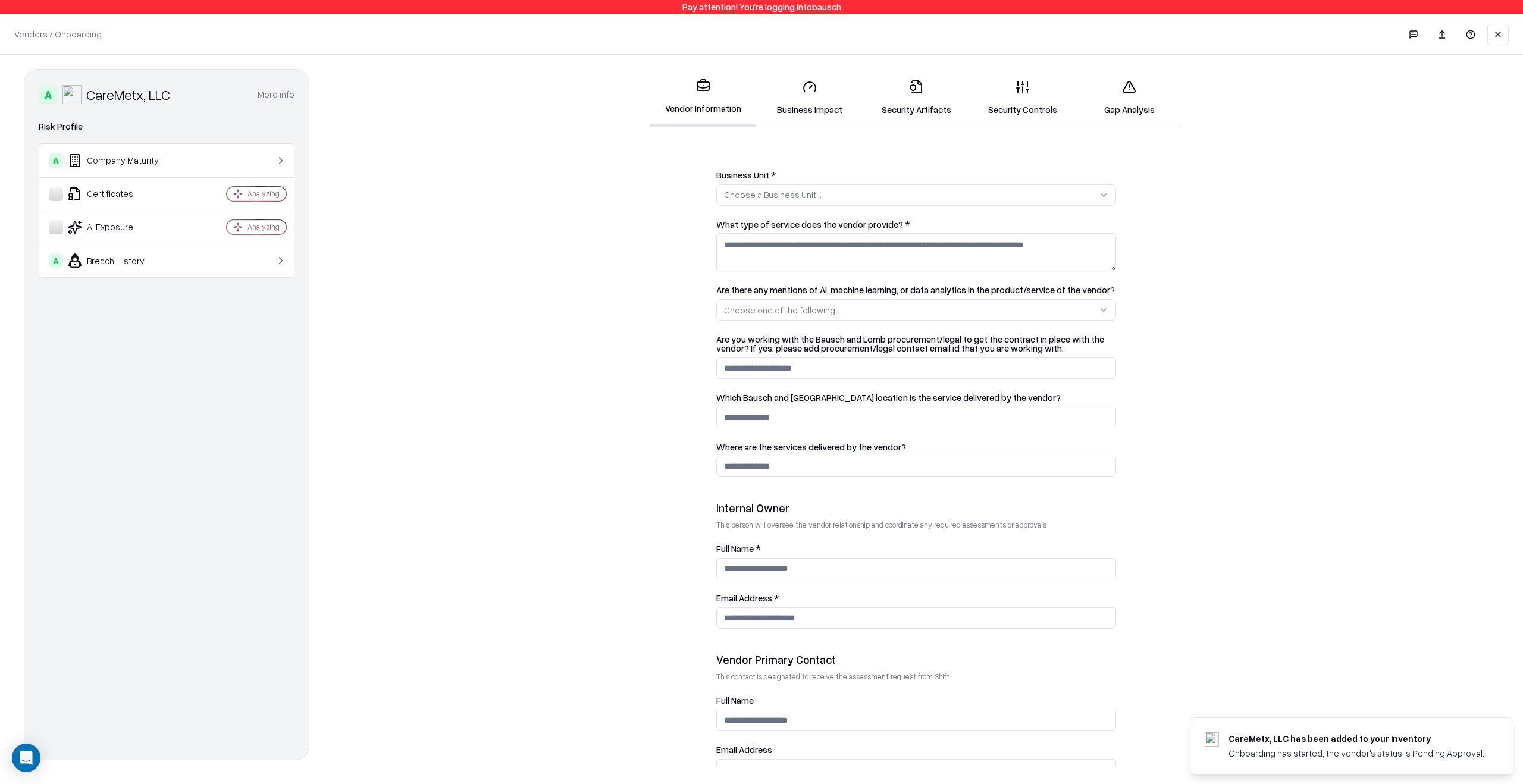
scroll to position [327, 0]
